Goal: Task Accomplishment & Management: Manage account settings

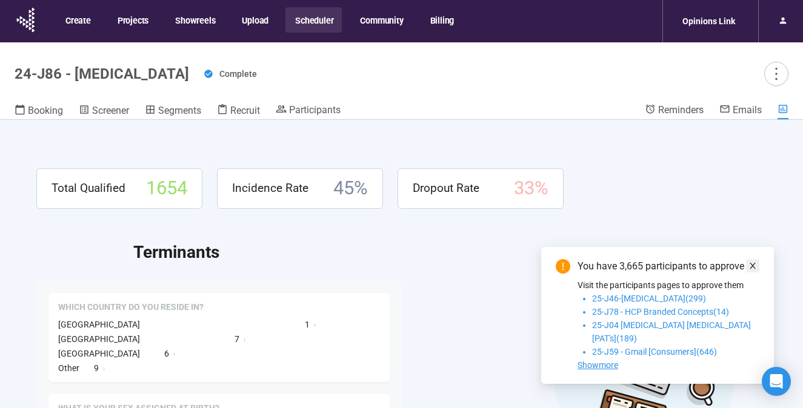
click at [750, 270] on icon "close" at bounding box center [752, 266] width 8 height 8
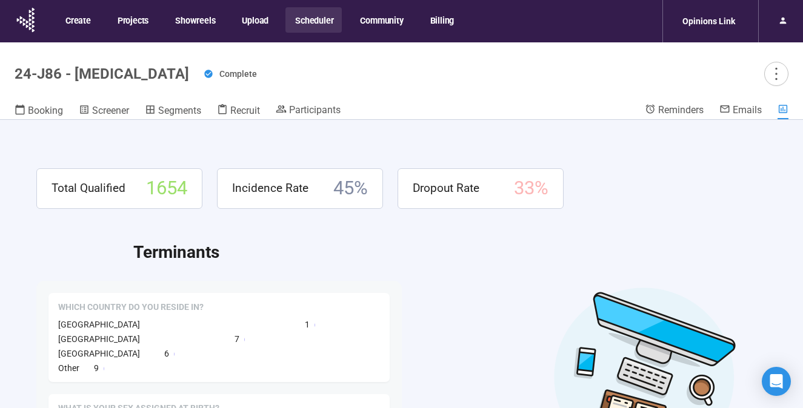
click at [300, 20] on button "Scheduler" at bounding box center [313, 19] width 56 height 25
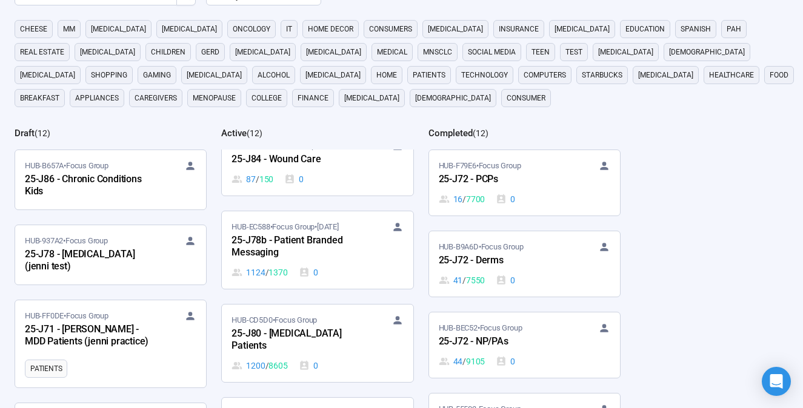
scroll to position [28, 0]
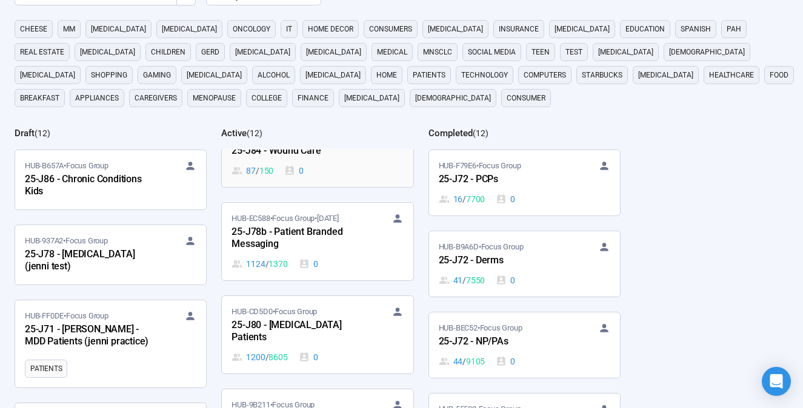
click at [324, 168] on div "87 / 150 0" at bounding box center [316, 170] width 171 height 13
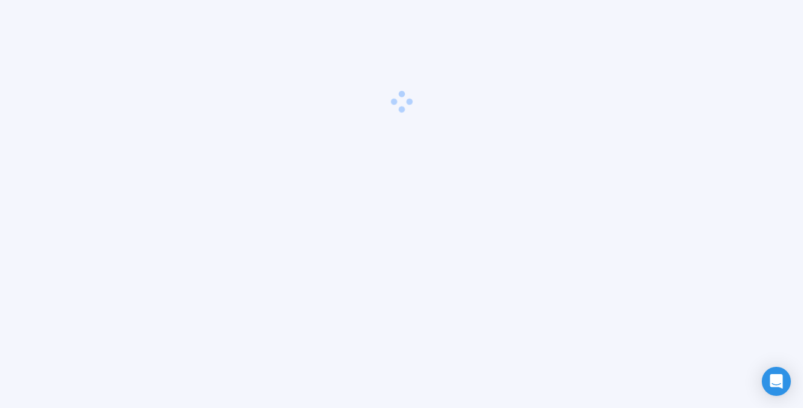
scroll to position [42, 0]
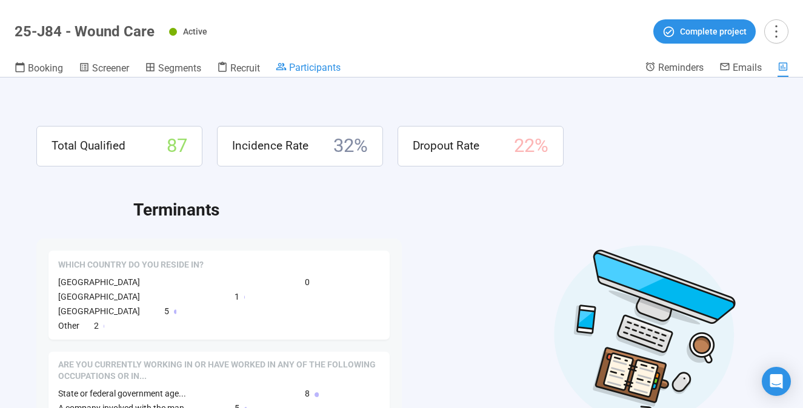
click at [329, 67] on span "Participants" at bounding box center [314, 68] width 51 height 12
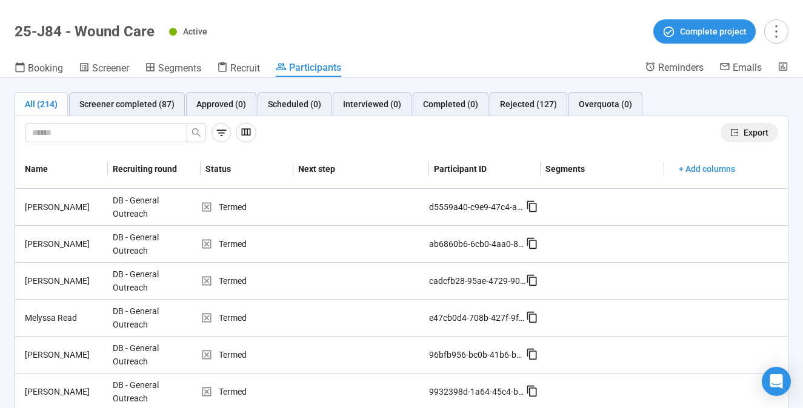
click at [749, 130] on span "Export" at bounding box center [755, 132] width 25 height 13
